Goal: Information Seeking & Learning: Find specific fact

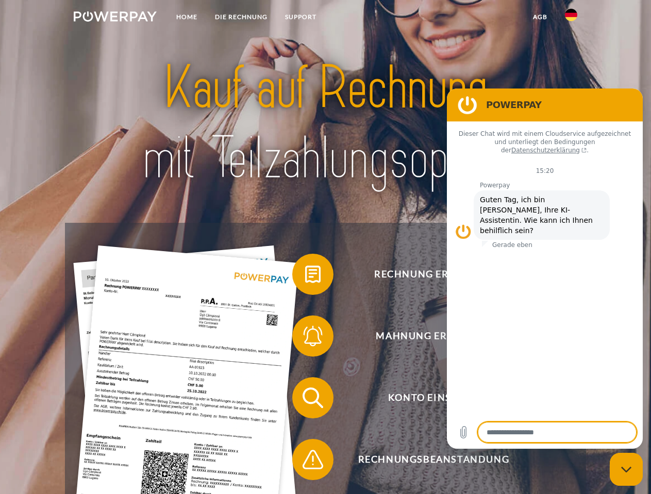
click at [115, 18] on img at bounding box center [115, 16] width 83 height 10
click at [571, 18] on img at bounding box center [570, 15] width 12 height 12
click at [539, 17] on link "agb" at bounding box center [540, 17] width 32 height 19
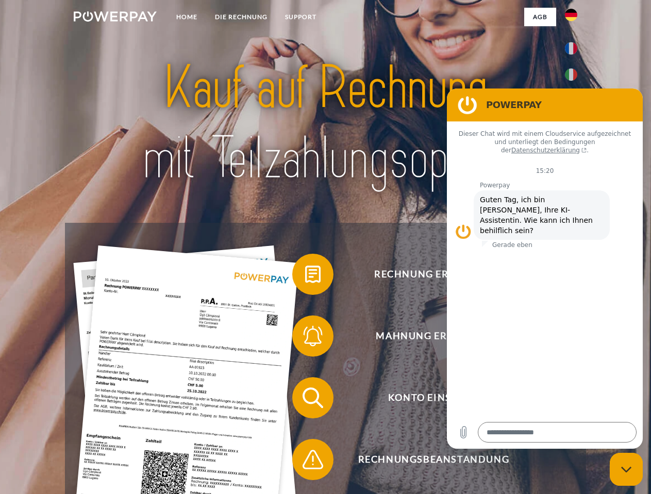
click at [305, 277] on span at bounding box center [297, 275] width 52 height 52
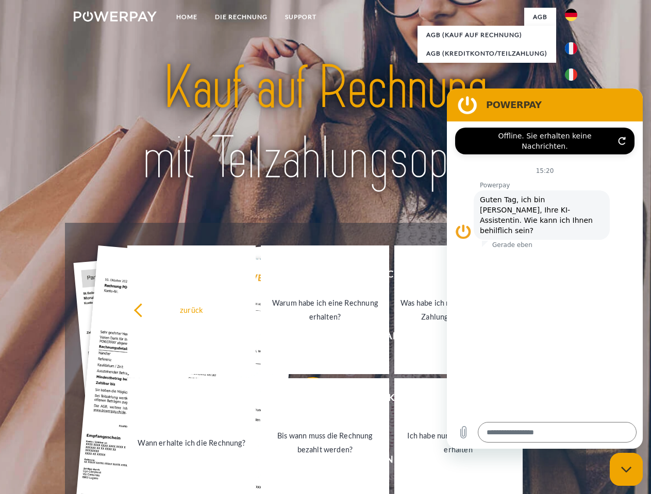
click at [305, 338] on div "Rechnung erhalten? Mahnung erhalten? Konto einsehen" at bounding box center [325, 429] width 520 height 412
click at [305, 400] on link "Bis wann muss die Rechnung bezahlt werden?" at bounding box center [325, 443] width 128 height 129
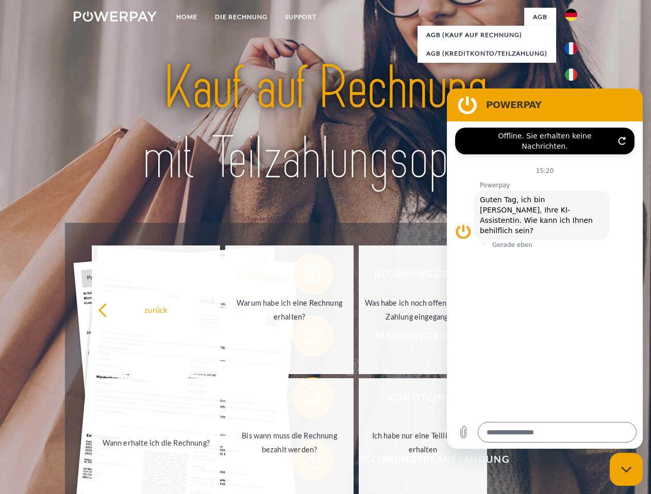
click at [305, 462] on span at bounding box center [297, 460] width 52 height 52
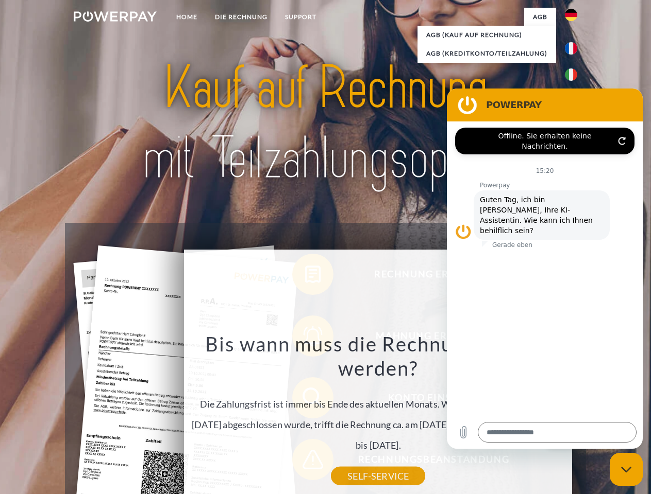
click at [626, 470] on icon "Messaging-Fenster schließen" at bounding box center [626, 470] width 11 height 7
type textarea "*"
